Goal: Information Seeking & Learning: Learn about a topic

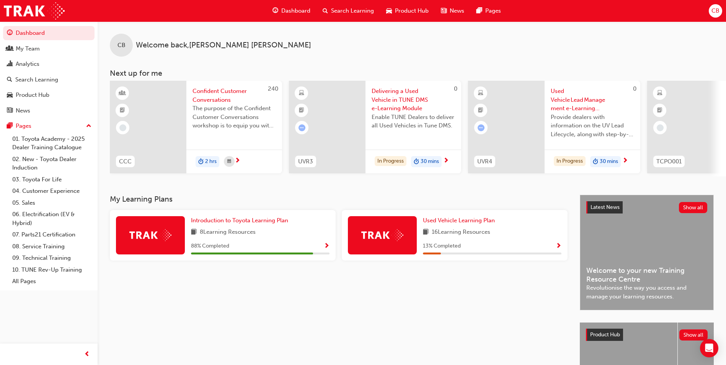
click at [625, 160] on span "next-icon" at bounding box center [625, 161] width 6 height 7
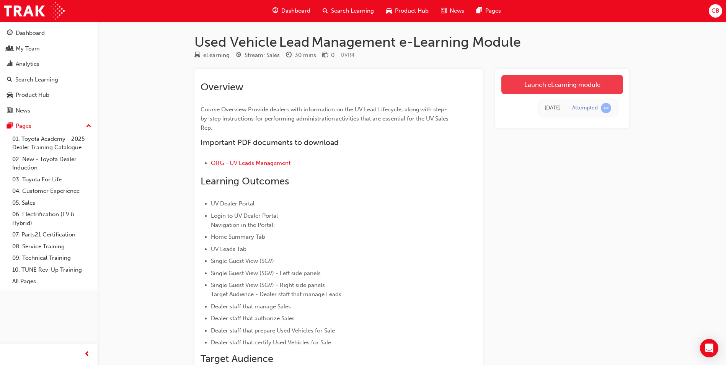
click at [550, 87] on link "Launch eLearning module" at bounding box center [562, 84] width 122 height 19
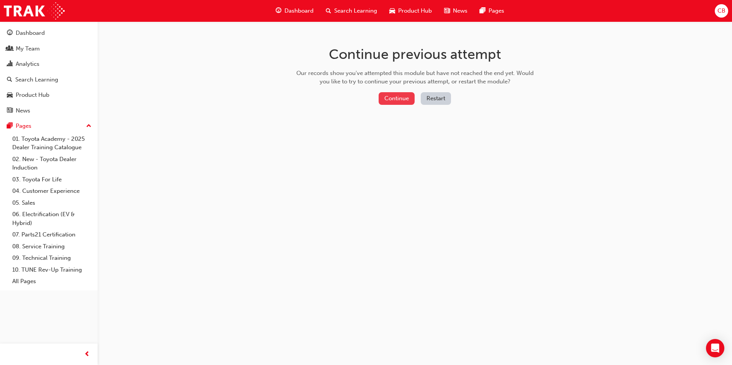
click at [400, 98] on button "Continue" at bounding box center [397, 98] width 36 height 13
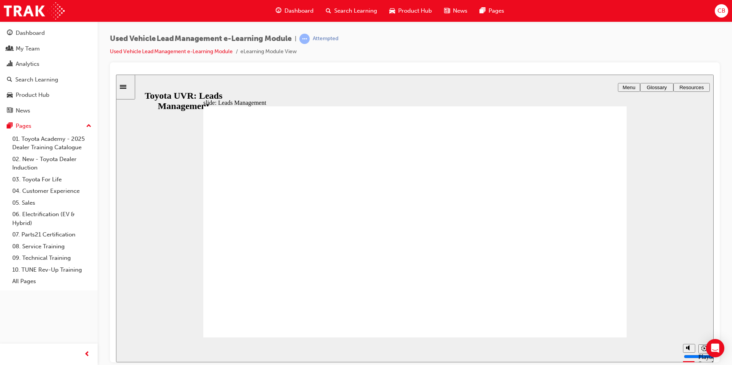
type input "8100"
type input "7"
type input "8300"
type input "6"
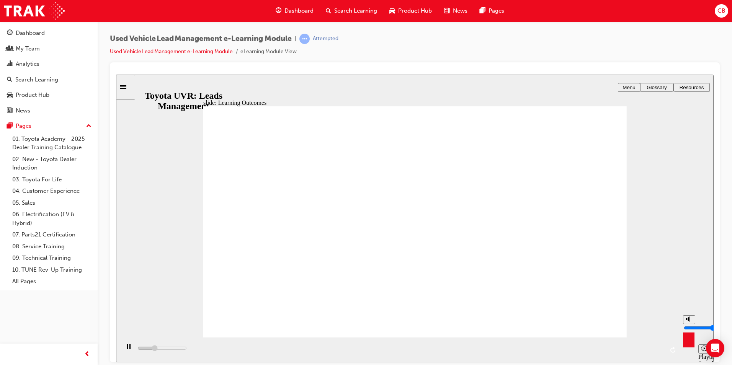
type input "8400"
type input "5"
type input "8600"
type input "4"
type input "9400"
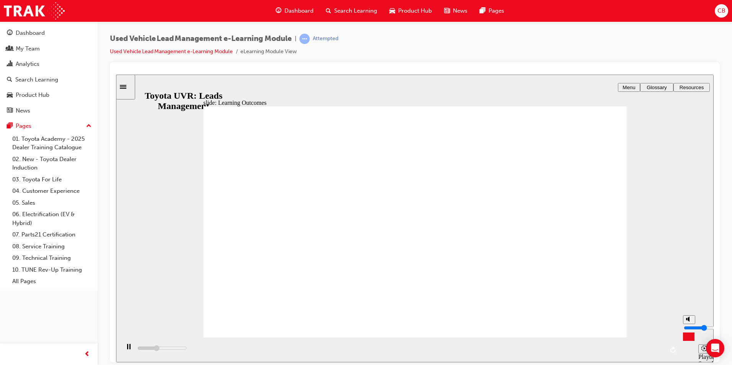
drag, startPoint x: 688, startPoint y: 319, endPoint x: 689, endPoint y: 327, distance: 8.2
type input "4"
click at [689, 327] on input "volume" at bounding box center [708, 328] width 49 height 6
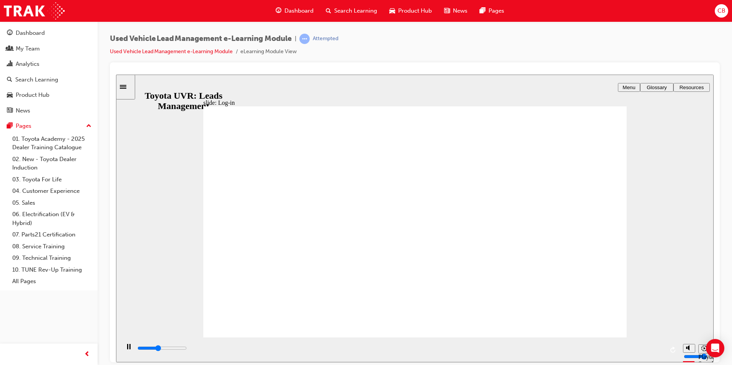
type input "17000"
click at [59, 142] on link "01. Toyota Academy - 2025 Dealer Training Catalogue" at bounding box center [51, 143] width 85 height 20
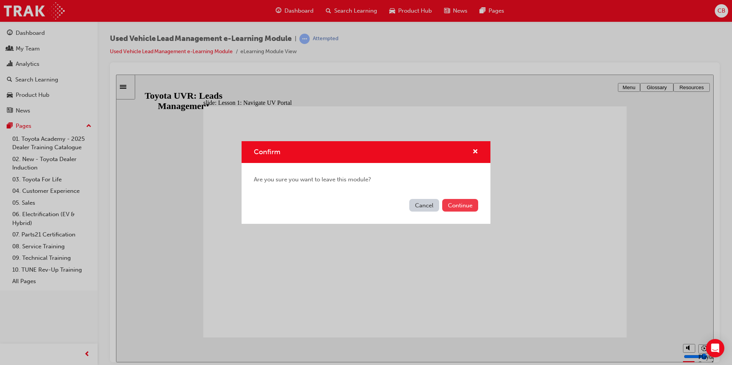
click at [455, 202] on button "Continue" at bounding box center [460, 205] width 36 height 13
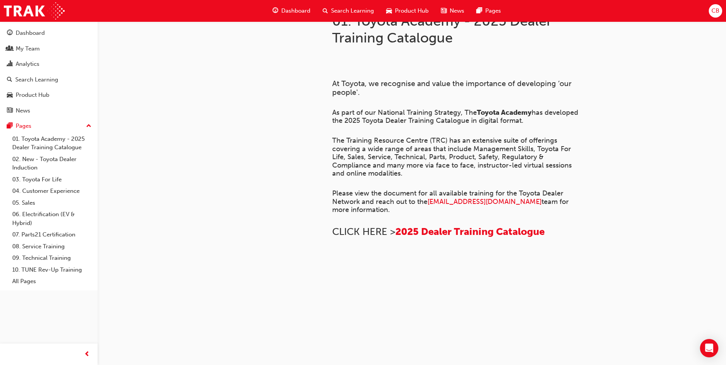
scroll to position [354, 0]
click at [42, 179] on link "03. Toyota For Life" at bounding box center [51, 180] width 85 height 12
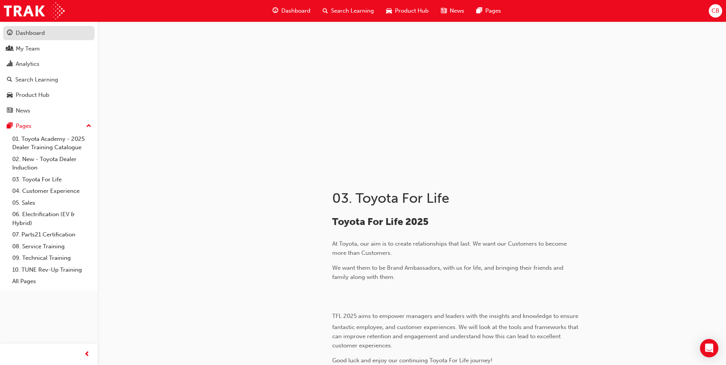
click at [32, 35] on div "Dashboard" at bounding box center [30, 33] width 29 height 9
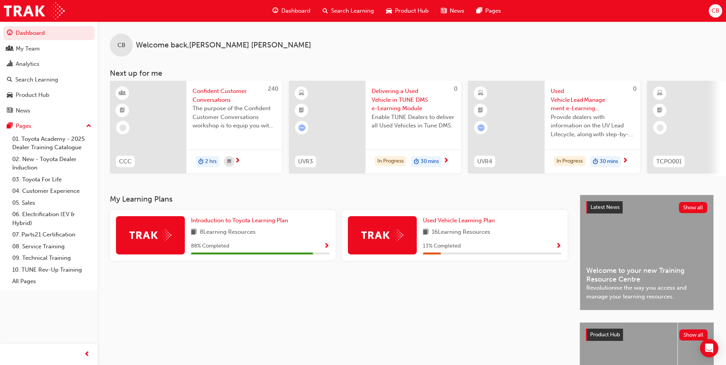
click at [390, 89] on span "Delivering a Used Vehicle in TUNE DMS e-Learning Module" at bounding box center [413, 100] width 83 height 26
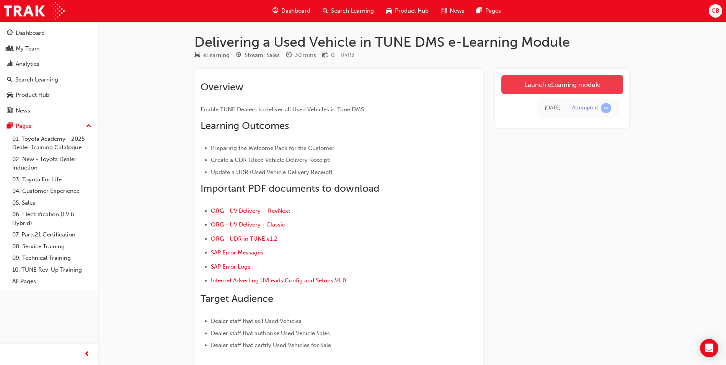
click at [569, 84] on link "Launch eLearning module" at bounding box center [562, 84] width 122 height 19
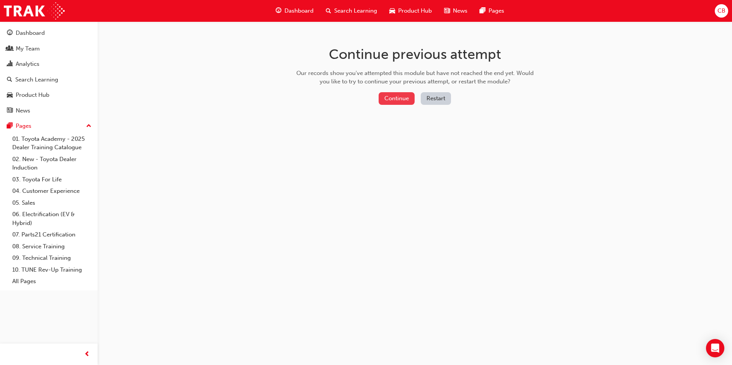
click at [397, 96] on button "Continue" at bounding box center [397, 98] width 36 height 13
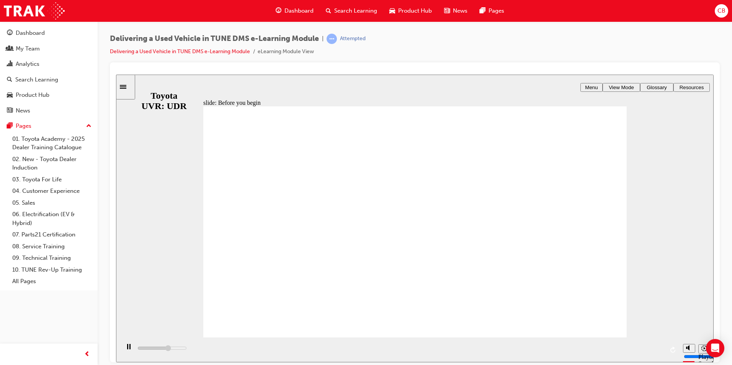
type input "6400"
